Goal: Navigation & Orientation: Understand site structure

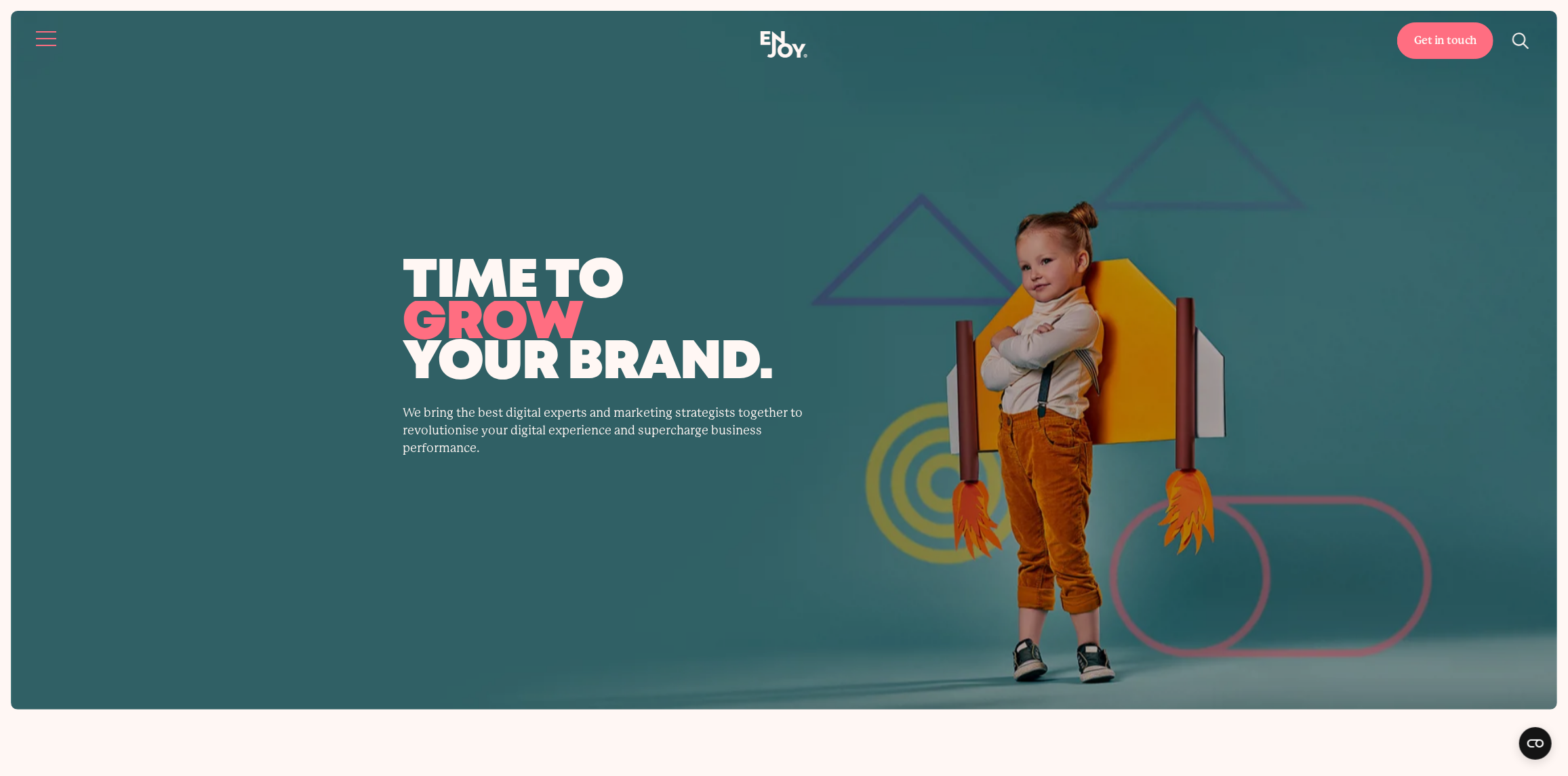
click at [49, 32] on button "Site navigation" at bounding box center [46, 38] width 28 height 28
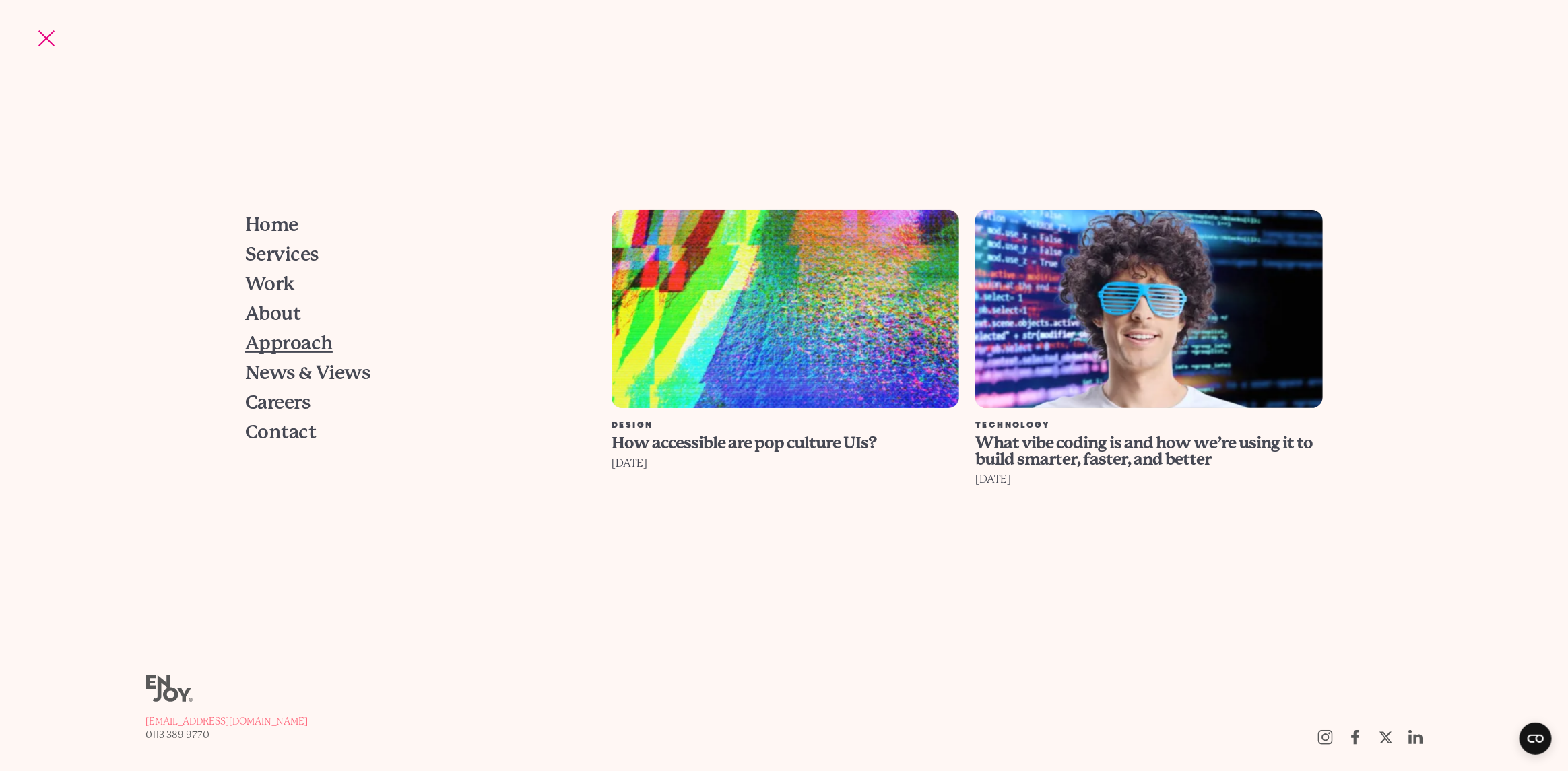
click at [298, 334] on span "Approach" at bounding box center [289, 343] width 87 height 19
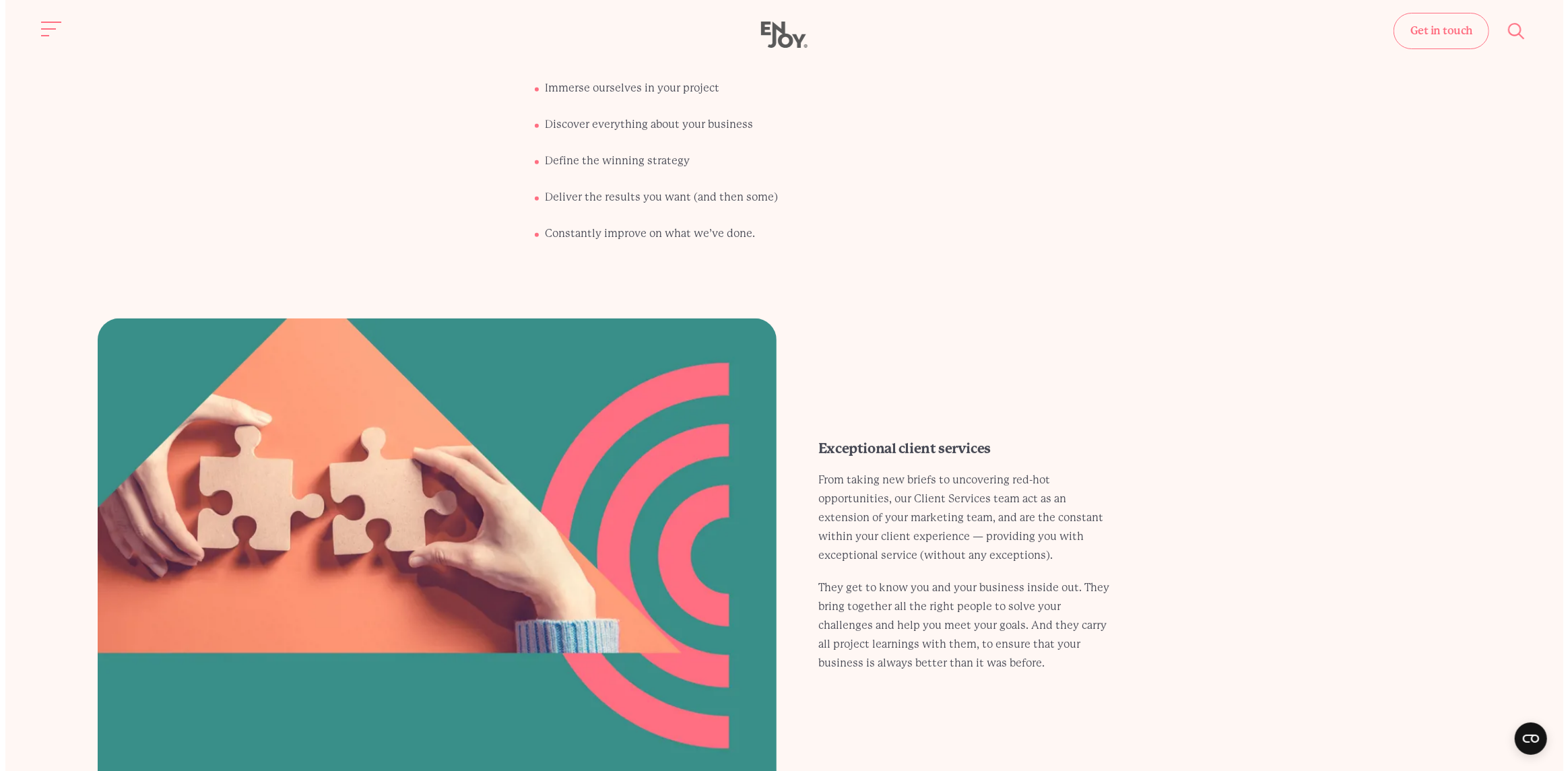
scroll to position [606, 0]
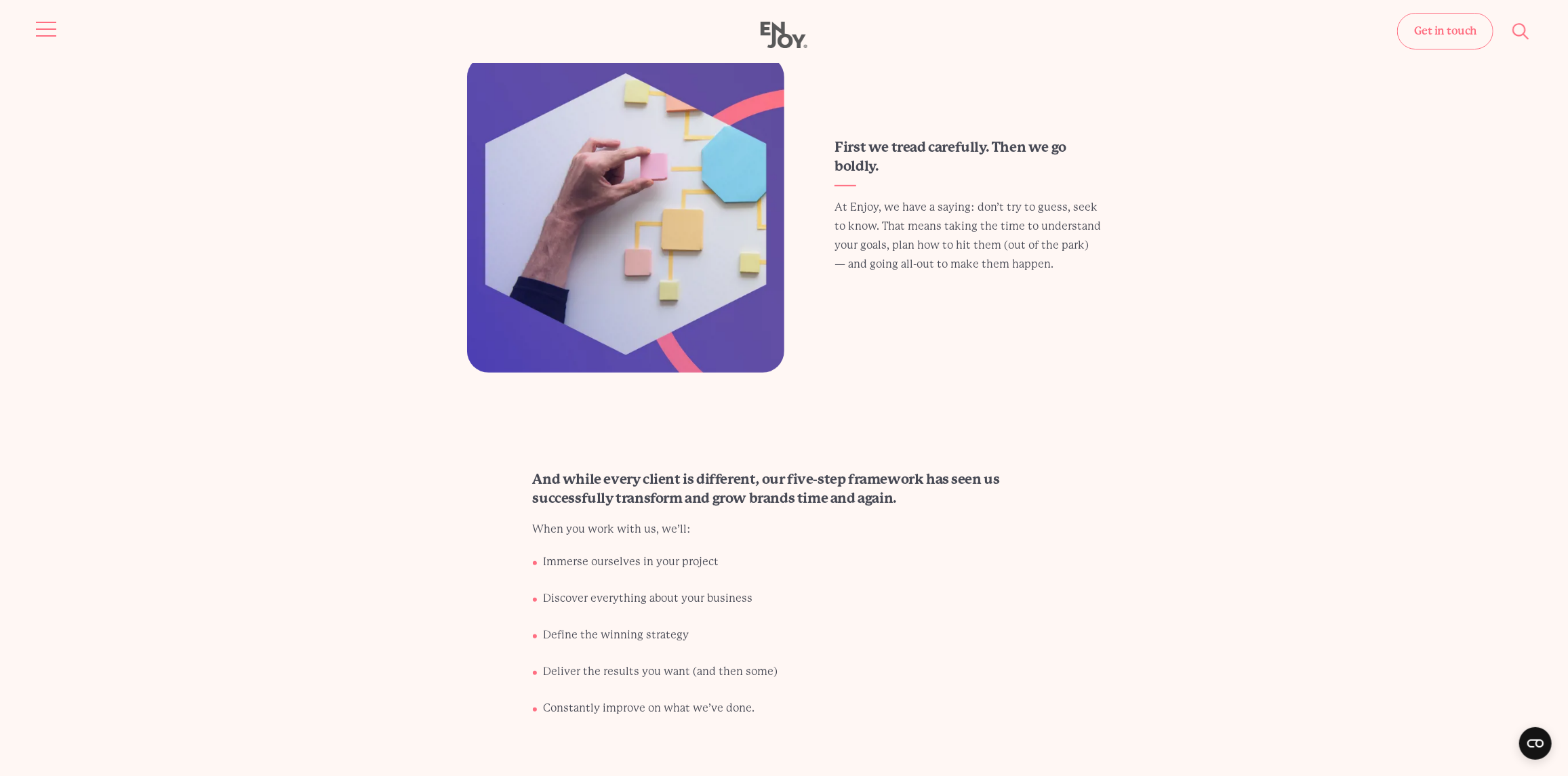
click at [32, 17] on header "Get in touch Home Services Work About" at bounding box center [784, 32] width 1568 height 63
click at [43, 24] on button "Site navigation" at bounding box center [46, 29] width 28 height 28
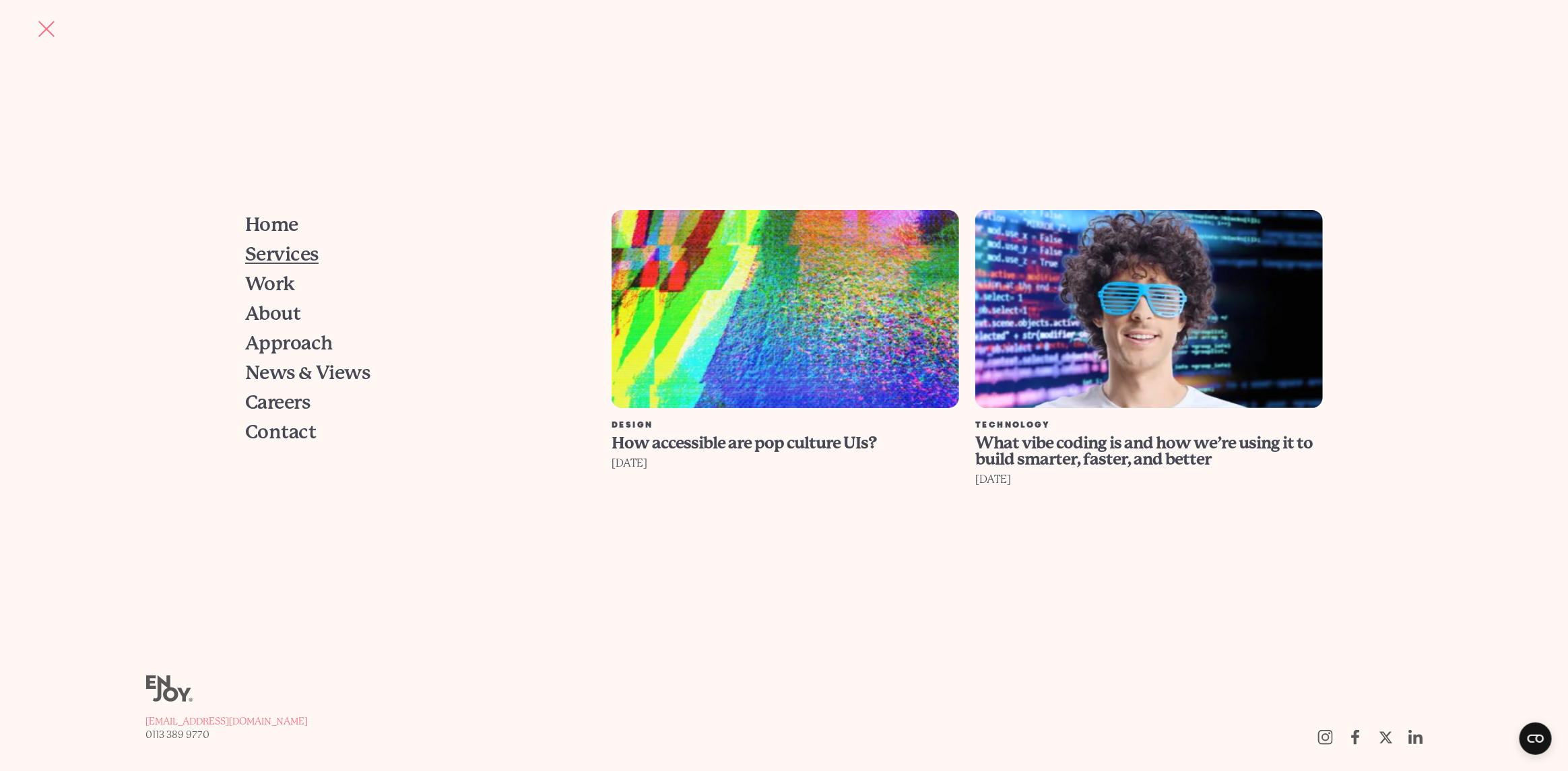
click at [282, 256] on span "Services" at bounding box center [281, 254] width 73 height 19
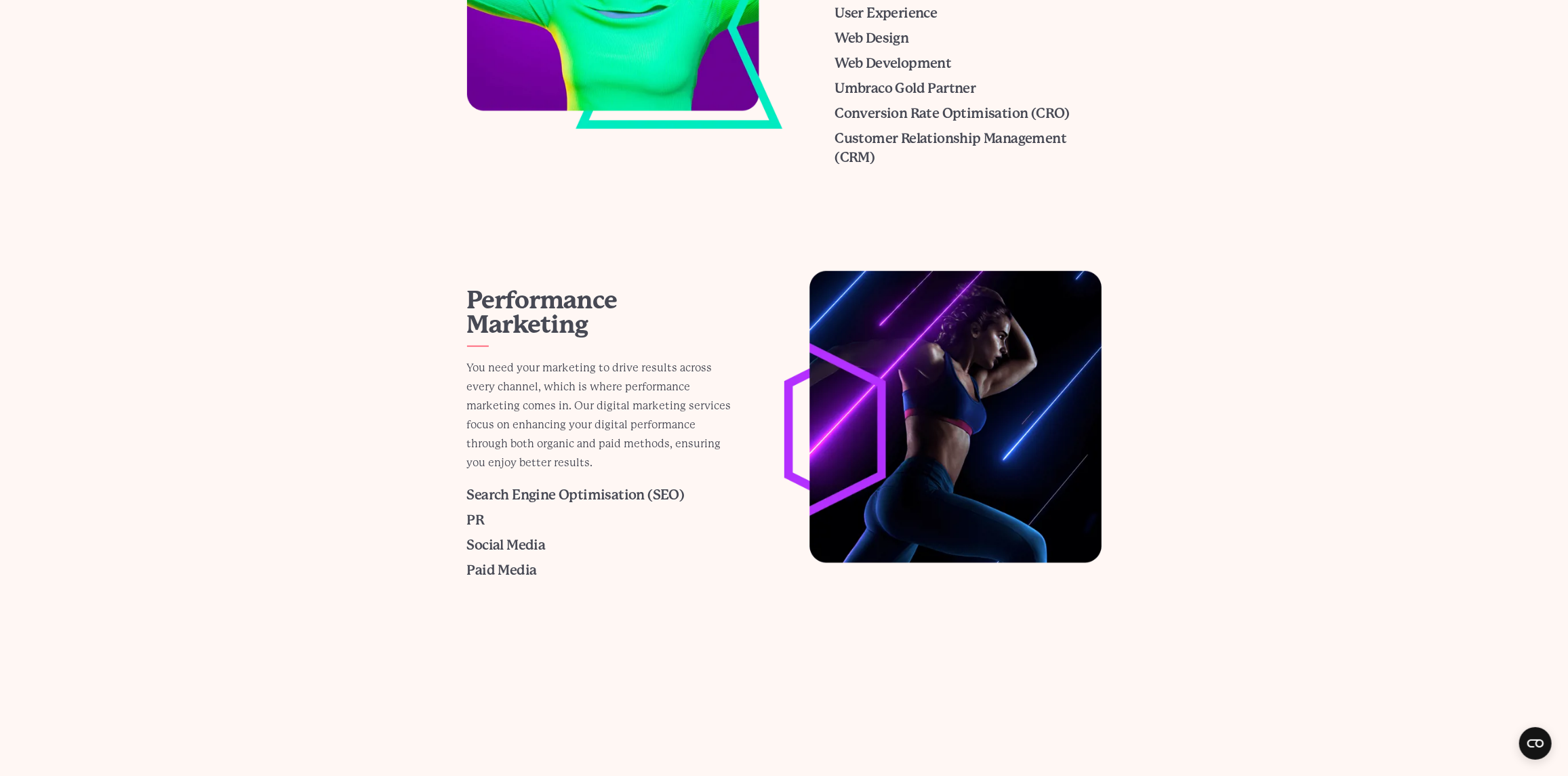
scroll to position [1017, 0]
